Goal: Task Accomplishment & Management: Complete application form

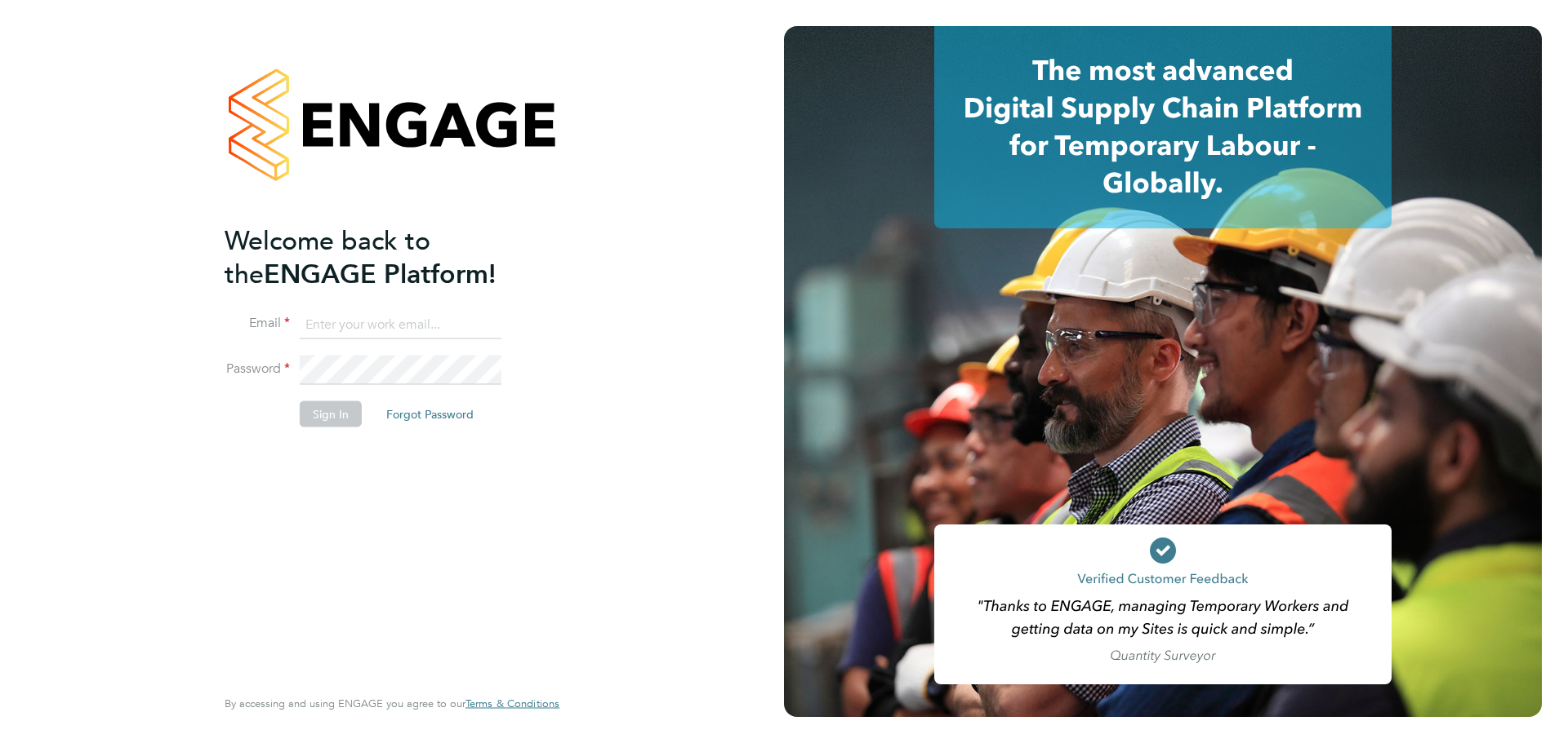
type input "oliver.hunka@randstadcpe.com"
click at [327, 416] on button "Sign In" at bounding box center [331, 413] width 62 height 26
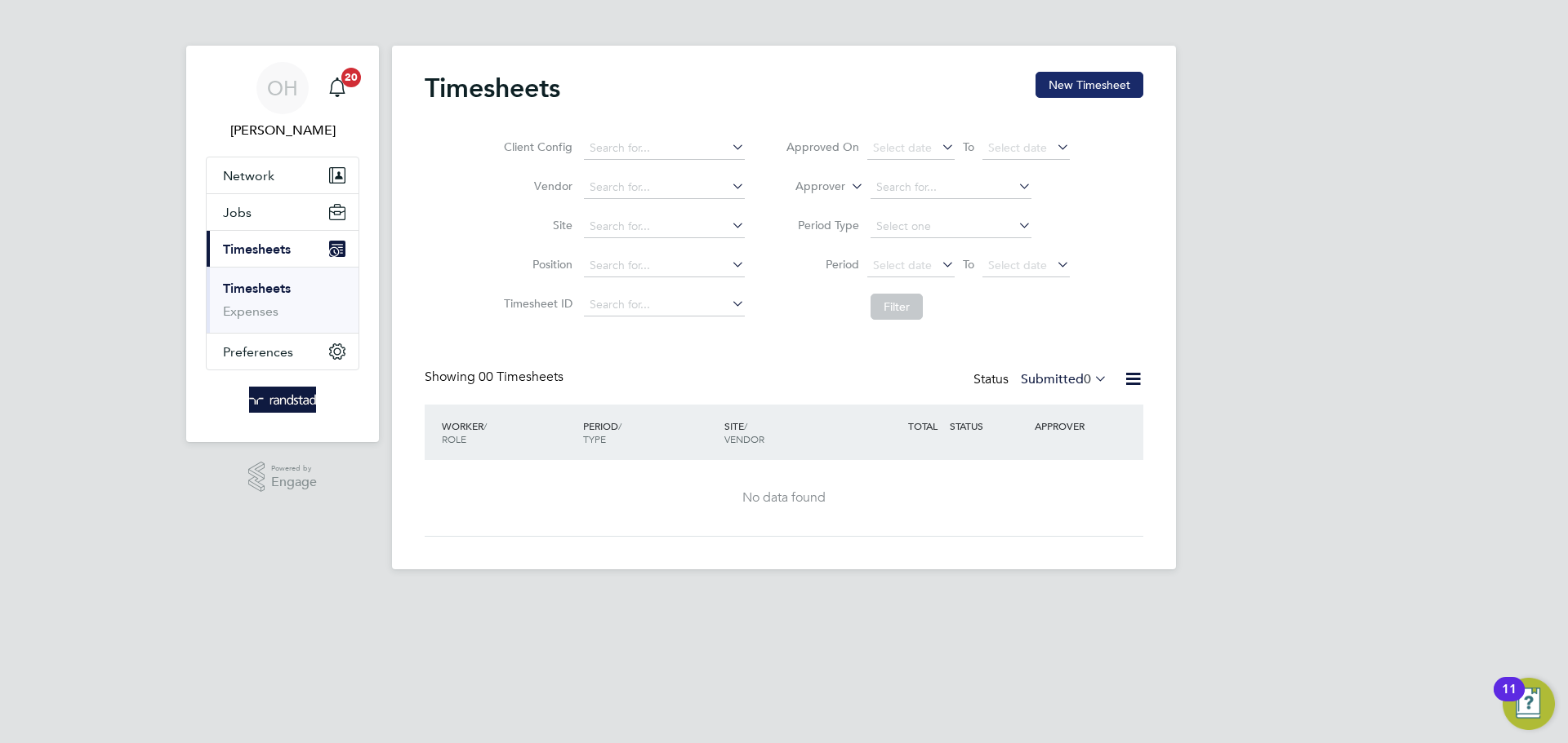
click at [1087, 93] on button "New Timesheet" at bounding box center [1089, 85] width 108 height 26
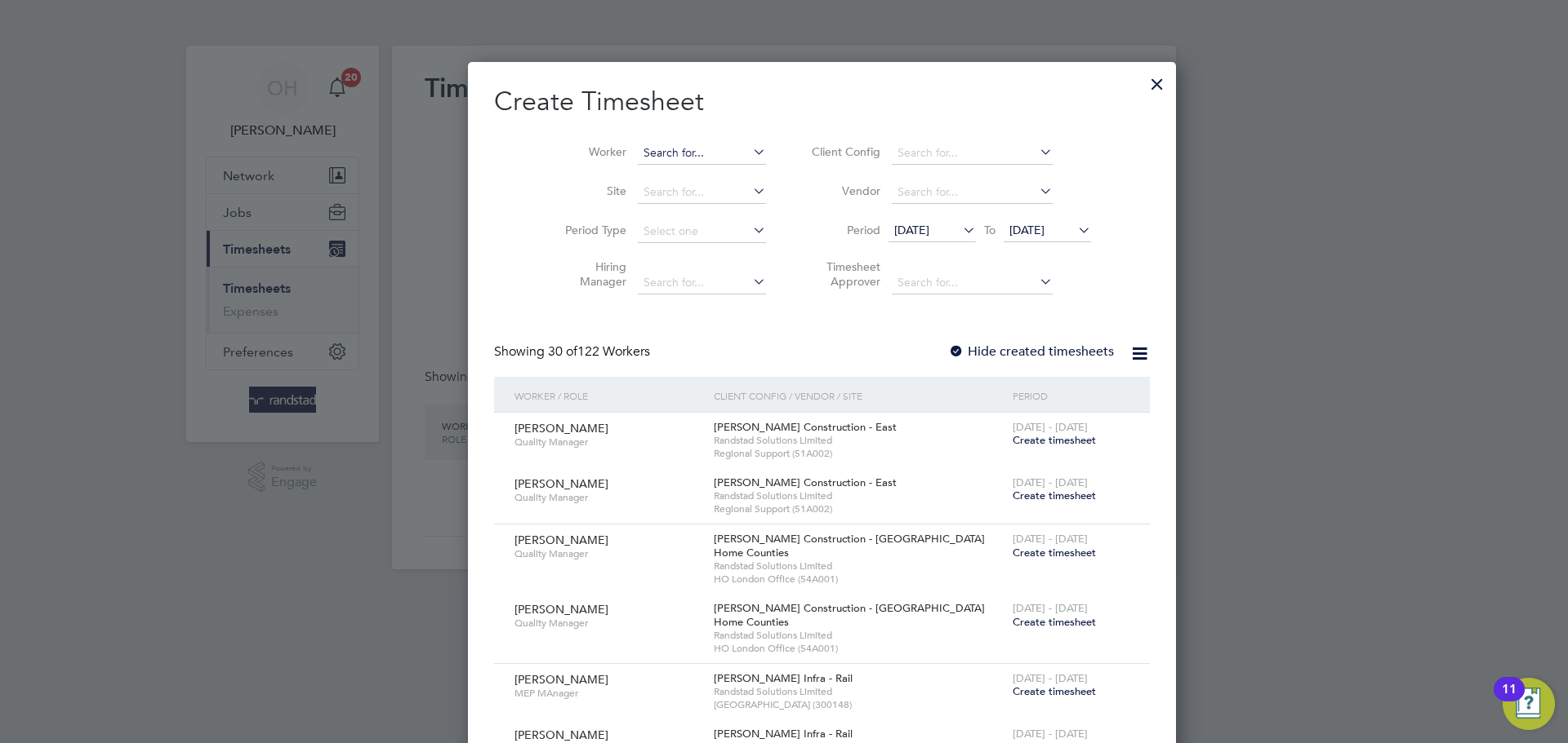
scroll to position [3469, 632]
click at [644, 147] on input at bounding box center [702, 154] width 128 height 22
type input "[PERSON_NAME]"
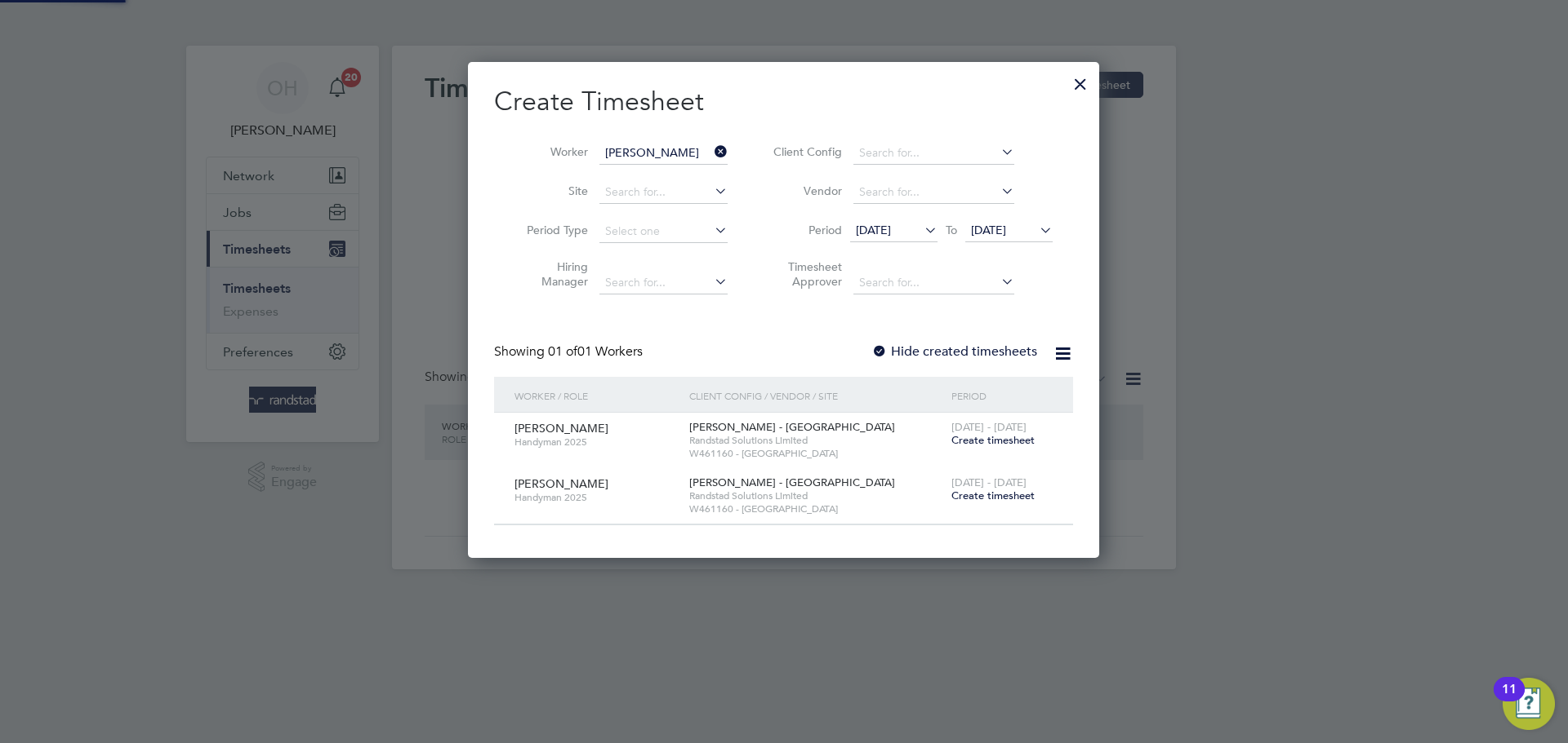
scroll to position [495, 632]
click at [958, 355] on label "Hide created timesheets" at bounding box center [954, 351] width 166 height 16
click at [1036, 226] on icon at bounding box center [1036, 230] width 0 height 22
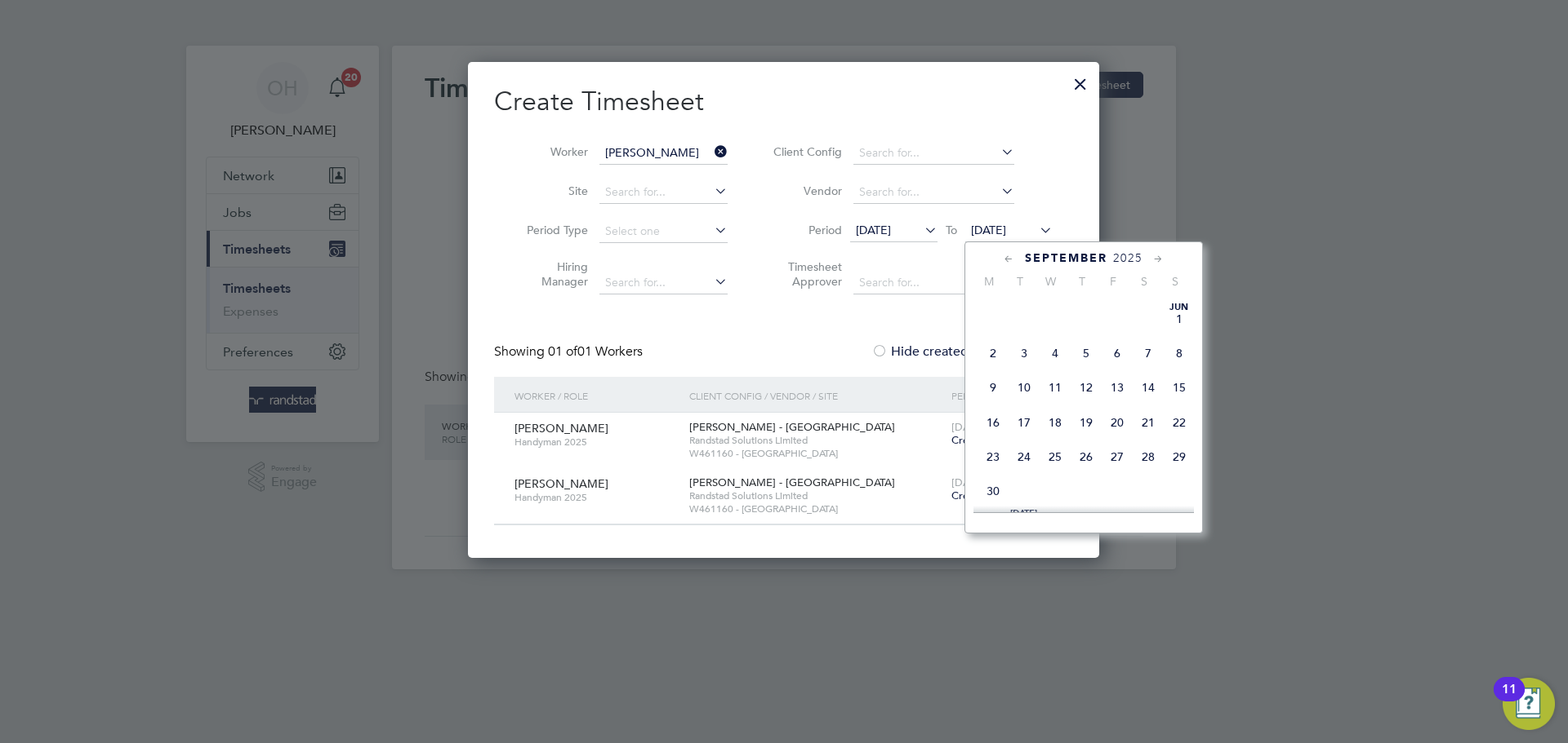
scroll to position [579, 0]
click at [1179, 410] on span "28" at bounding box center [1179, 394] width 31 height 31
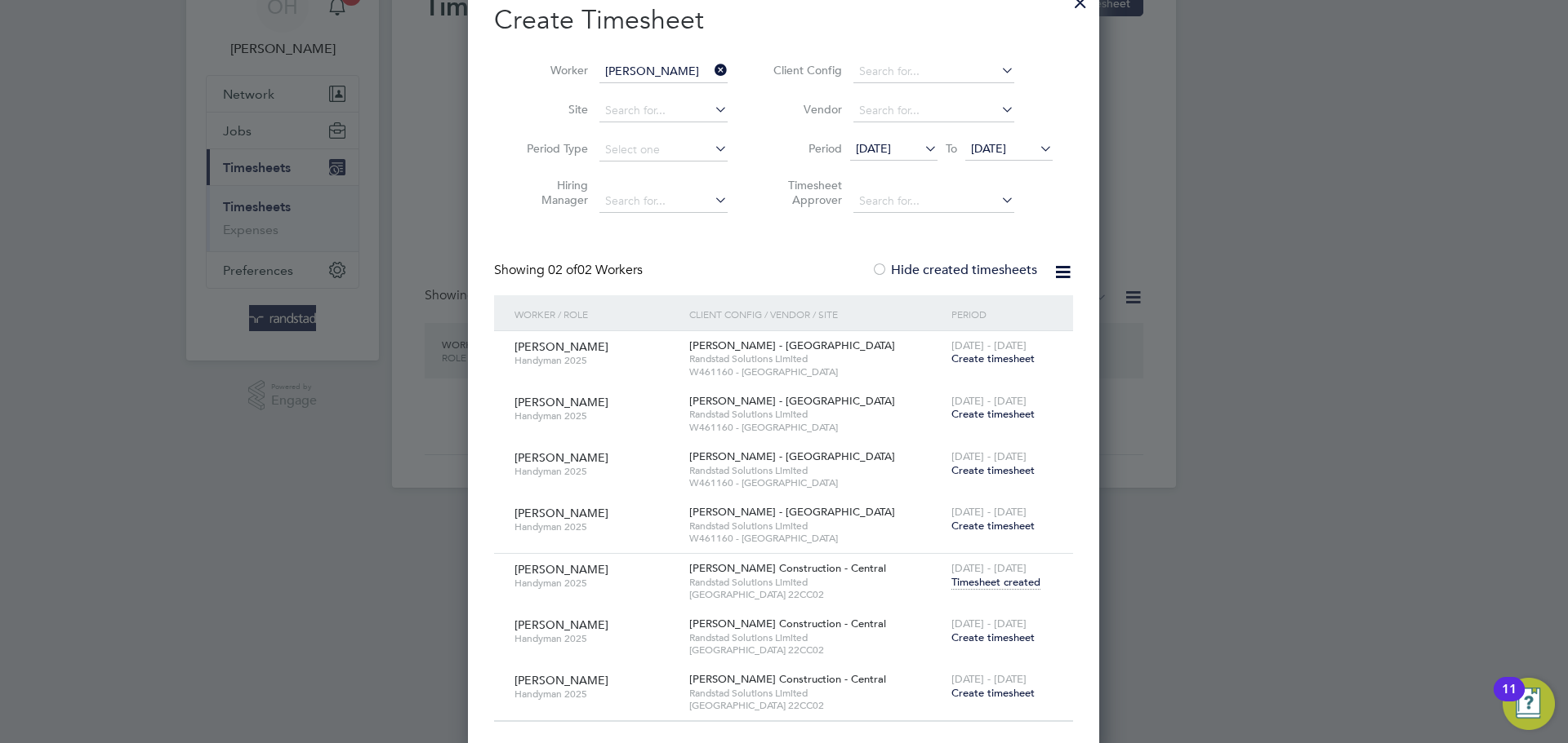
scroll to position [83, 0]
click at [991, 582] on span "Timesheet created" at bounding box center [996, 582] width 89 height 15
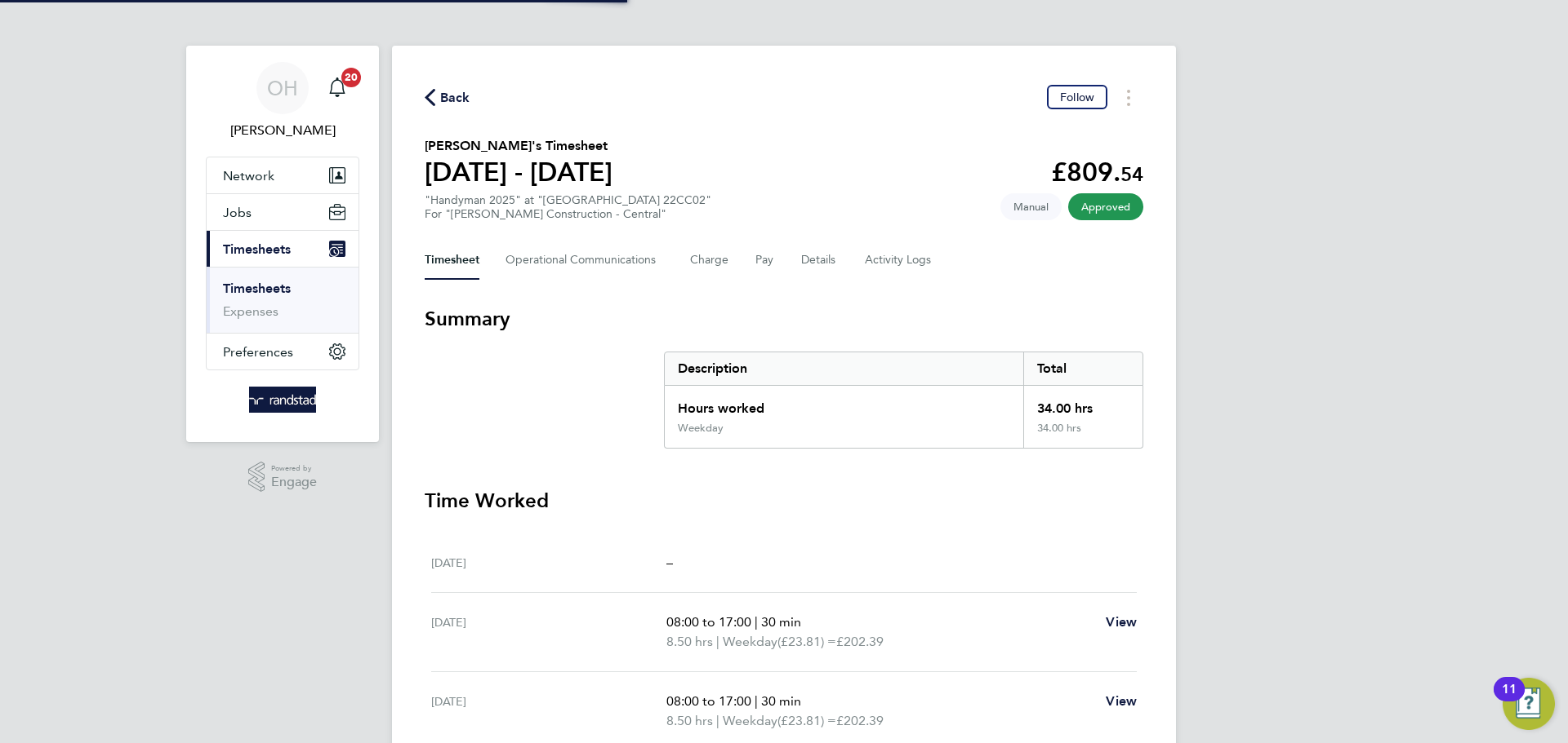
click at [991, 582] on div "[DATE] –" at bounding box center [783, 563] width 705 height 60
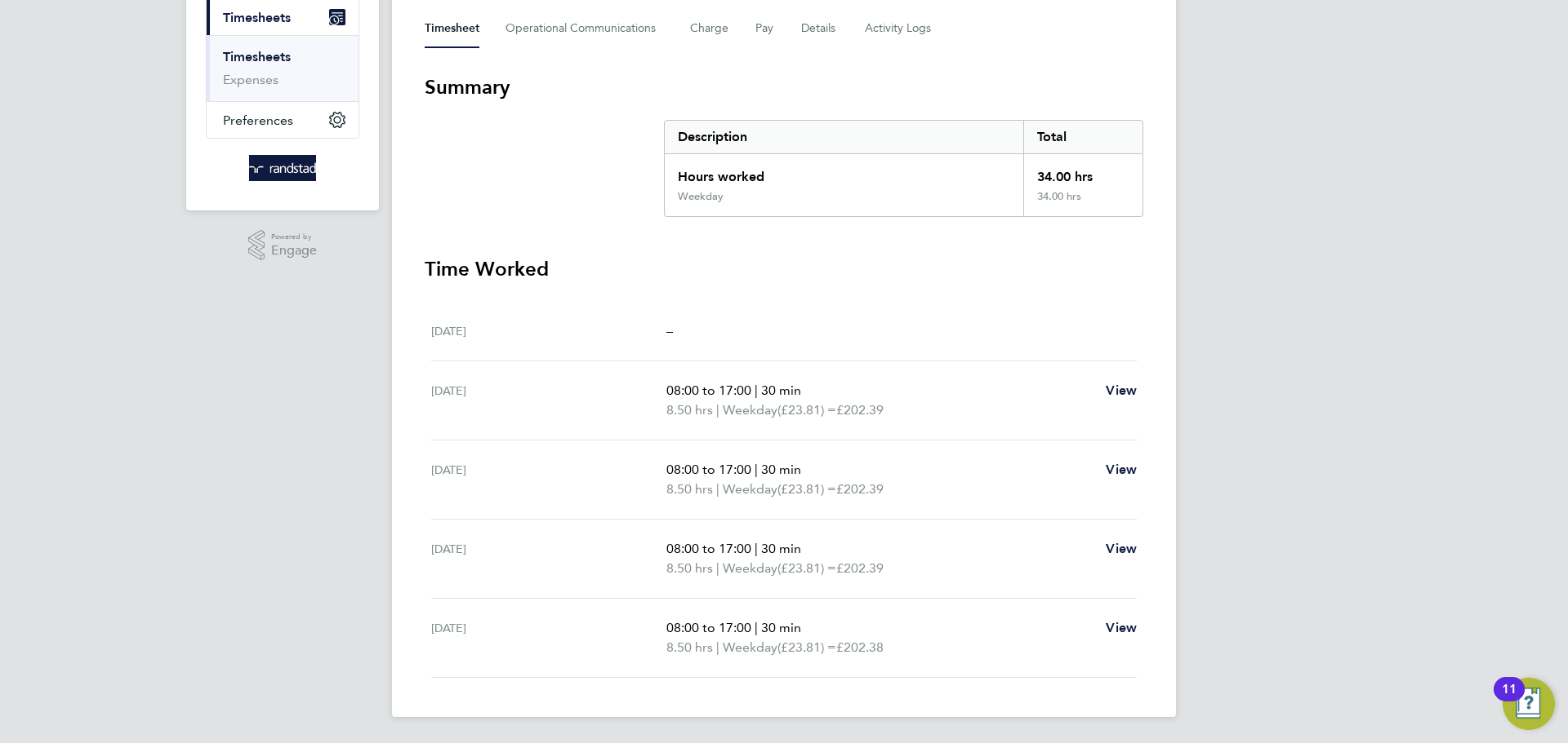
scroll to position [231, 0]
click at [808, 32] on button "Details" at bounding box center [819, 28] width 37 height 39
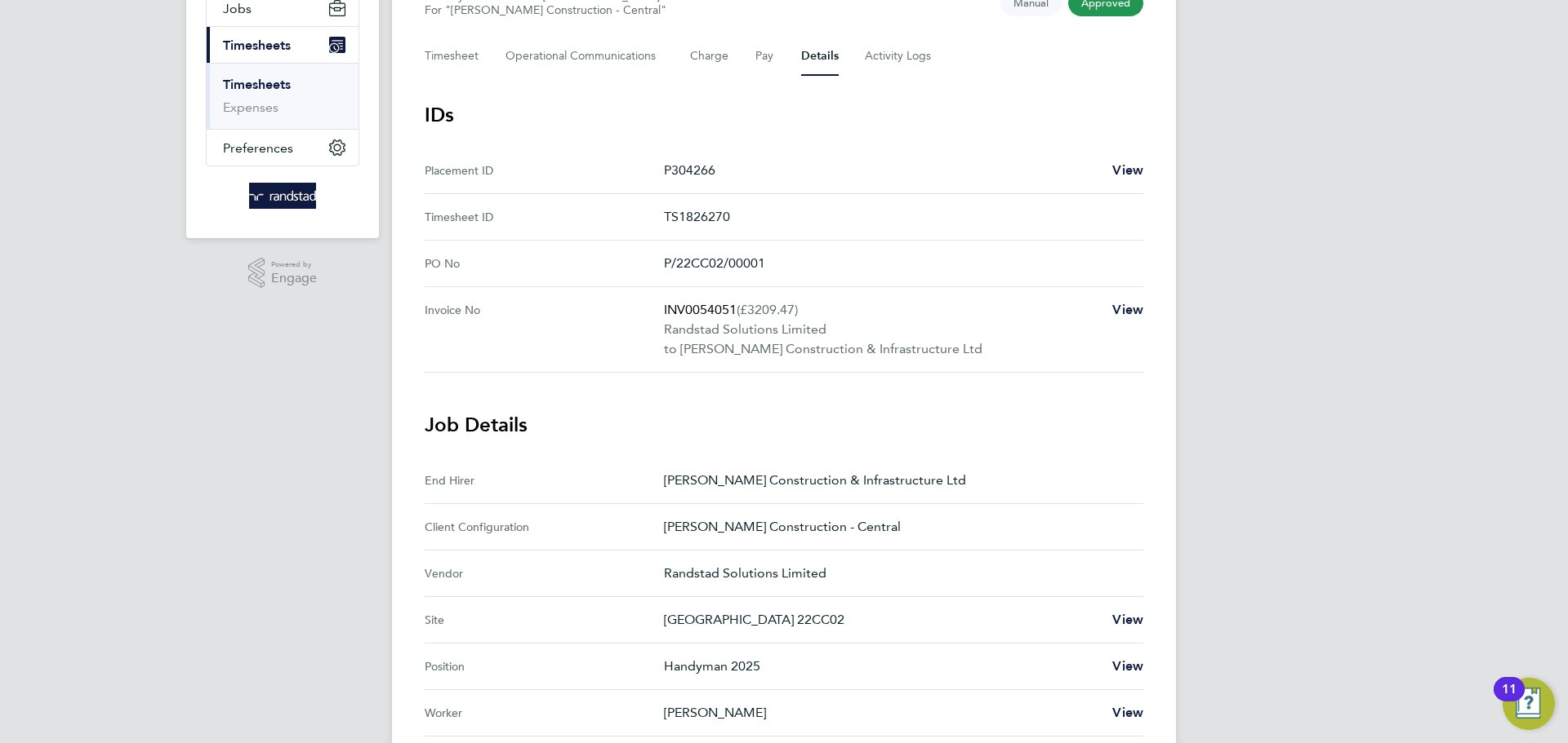
scroll to position [187, 0]
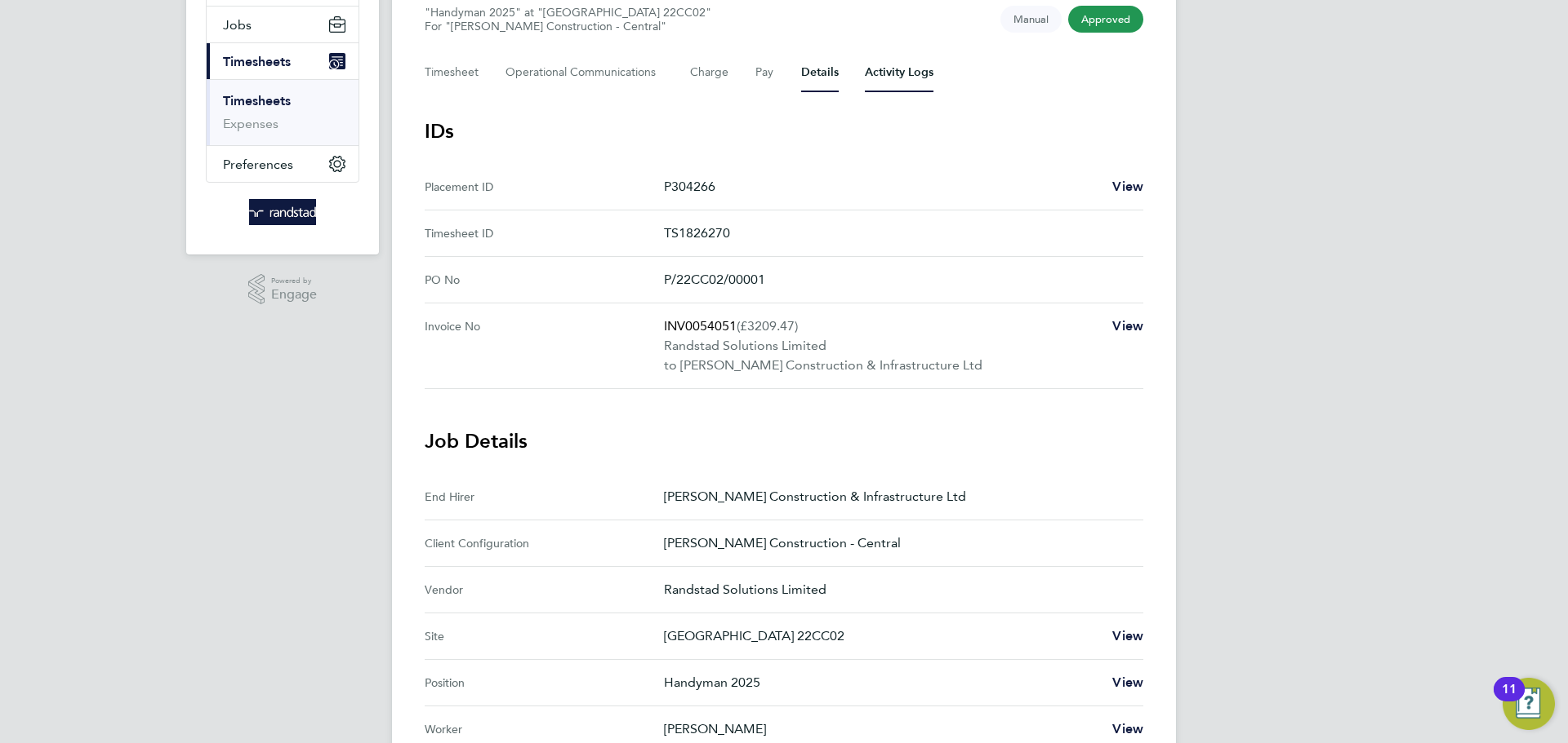
click at [878, 77] on Logs-tab "Activity Logs" at bounding box center [898, 72] width 68 height 39
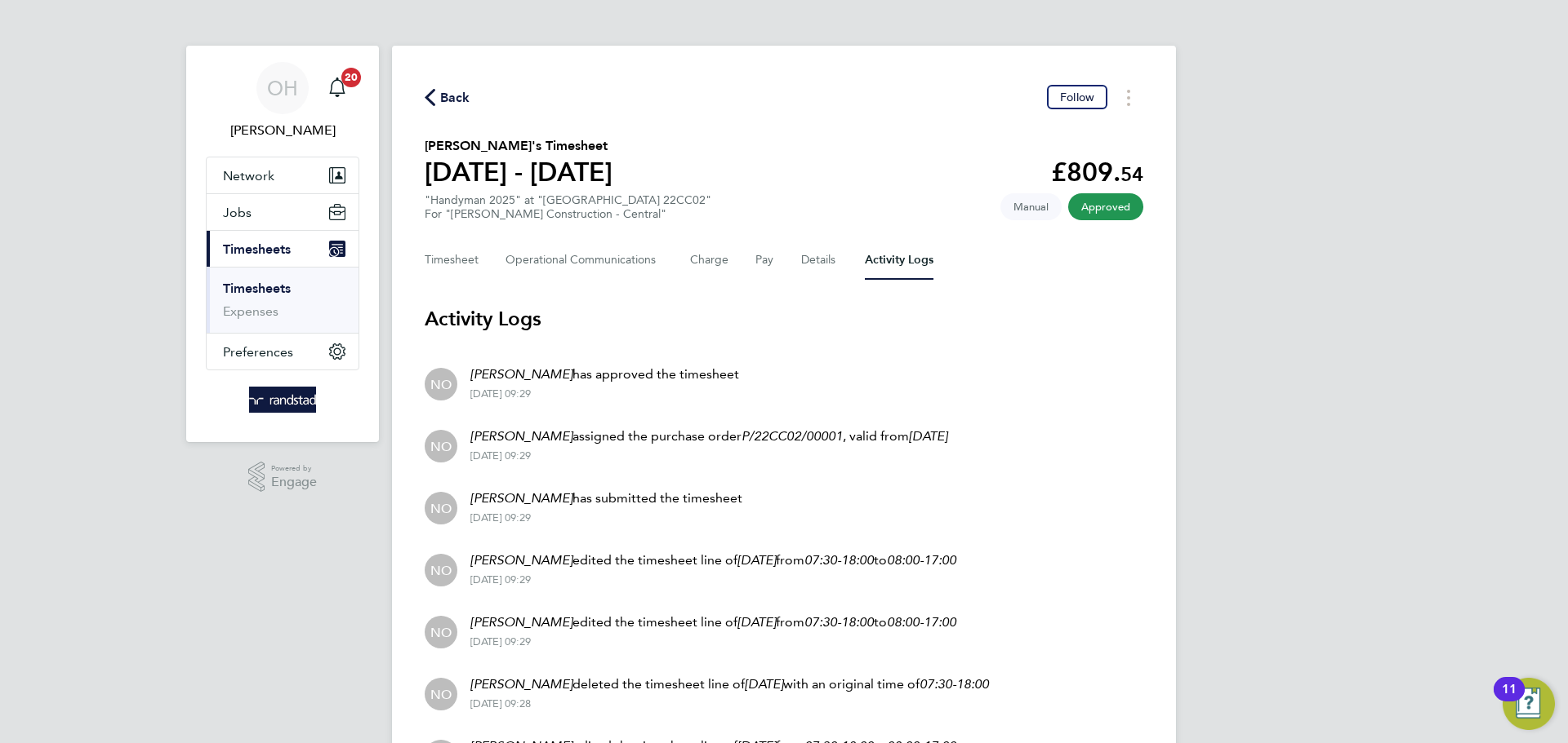
click at [436, 92] on span "Back" at bounding box center [447, 97] width 46 height 16
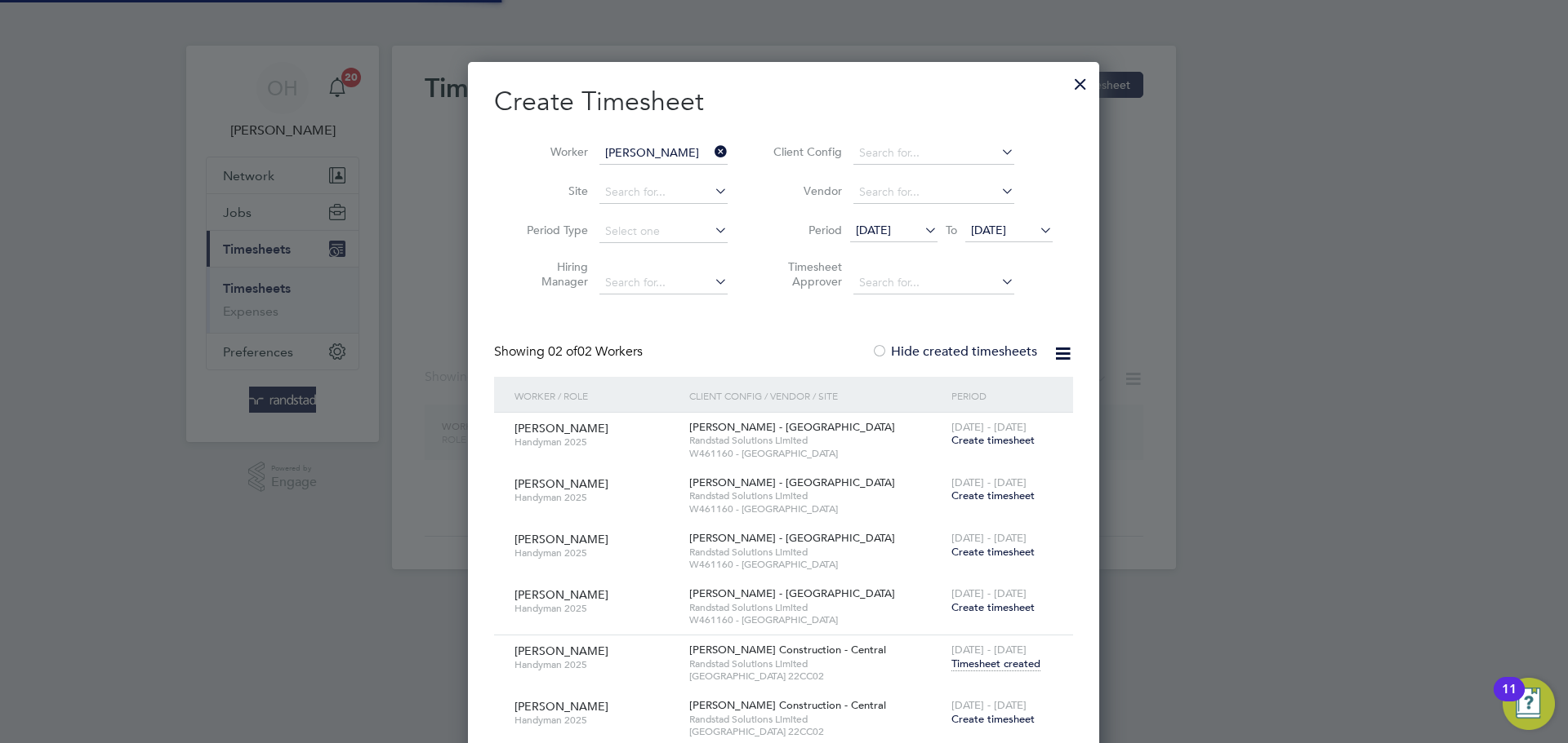
scroll to position [774, 632]
click at [1088, 90] on div at bounding box center [1080, 80] width 29 height 29
